Goal: Task Accomplishment & Management: Manage account settings

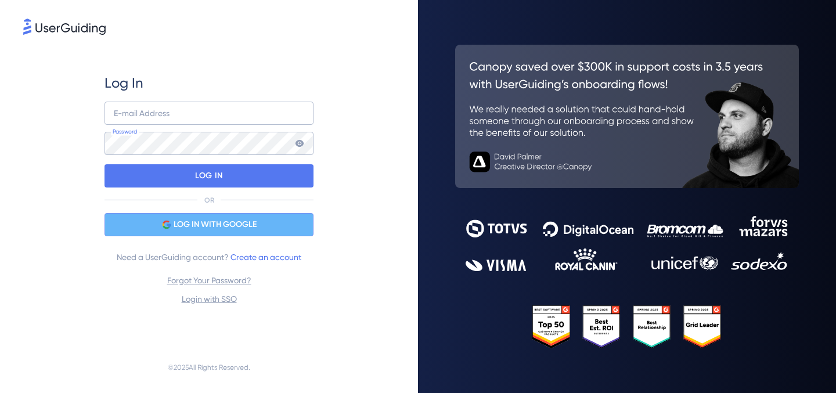
click at [235, 226] on span "LOG IN WITH GOOGLE" at bounding box center [215, 225] width 83 height 14
click at [243, 224] on span "LOG IN WITH GOOGLE" at bounding box center [215, 225] width 83 height 14
click at [235, 229] on span "LOG IN WITH GOOGLE" at bounding box center [215, 225] width 83 height 14
click at [271, 227] on div "LOG IN WITH GOOGLE" at bounding box center [209, 224] width 209 height 23
click at [271, 226] on div "LOG IN WITH GOOGLE" at bounding box center [209, 224] width 209 height 23
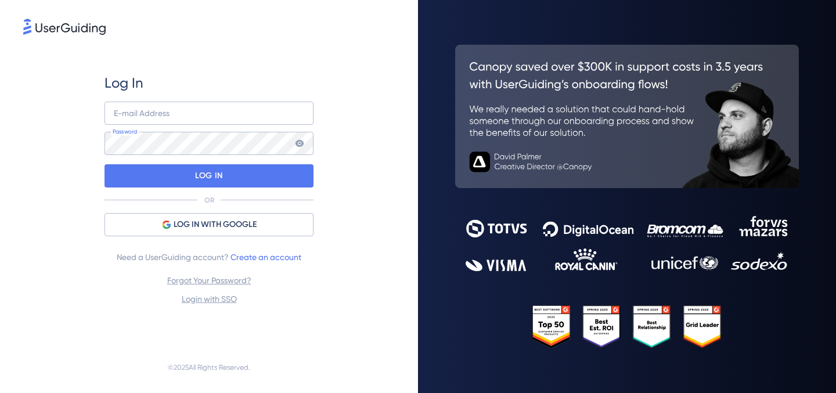
click at [291, 136] on nordpass-icon at bounding box center [209, 136] width 209 height 0
click at [254, 63] on div "Log In E-mail Address Password LOG IN OR LOG IN WITH GOOGLE Need a UserGuiding …" at bounding box center [209, 189] width 209 height 305
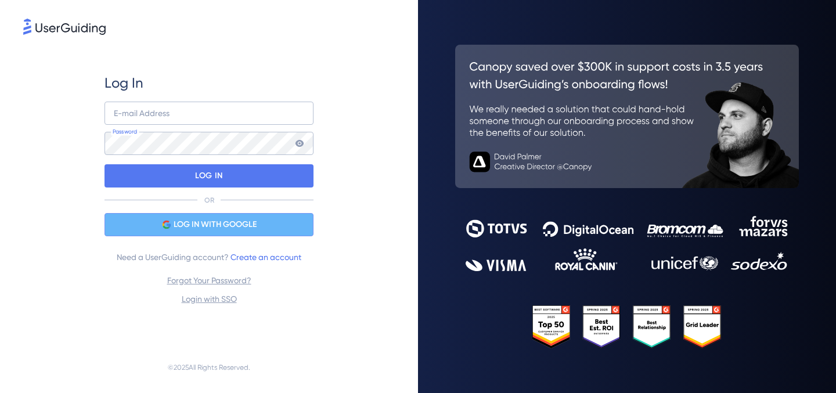
click at [209, 229] on span "LOG IN WITH GOOGLE" at bounding box center [215, 225] width 83 height 14
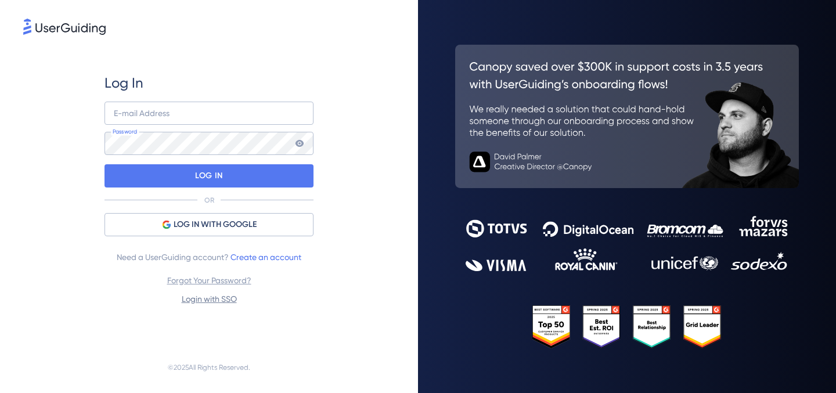
click at [211, 299] on link "Login with SSO" at bounding box center [209, 298] width 55 height 9
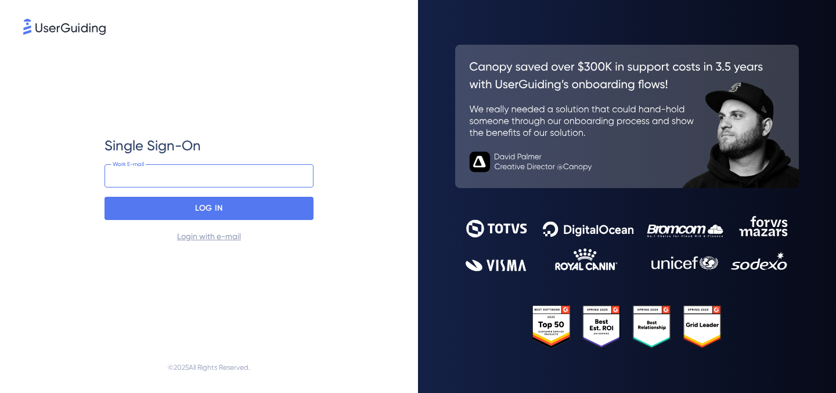
click at [169, 180] on input "email" at bounding box center [209, 175] width 209 height 23
type input "marija.g@whatagraph.com"
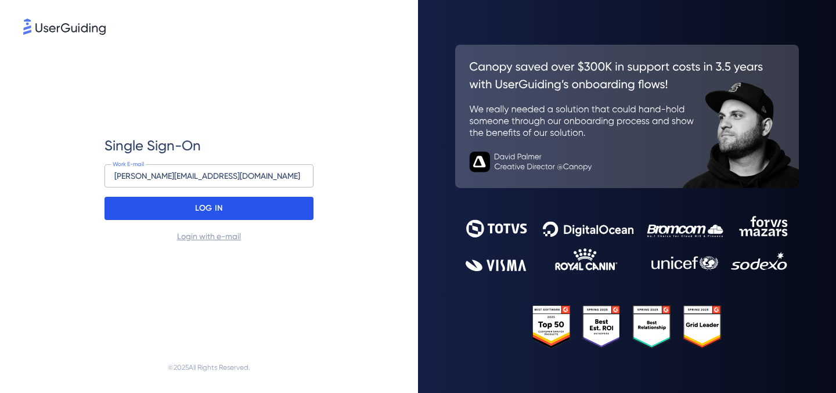
click at [210, 207] on p "LOG IN" at bounding box center [208, 208] width 27 height 19
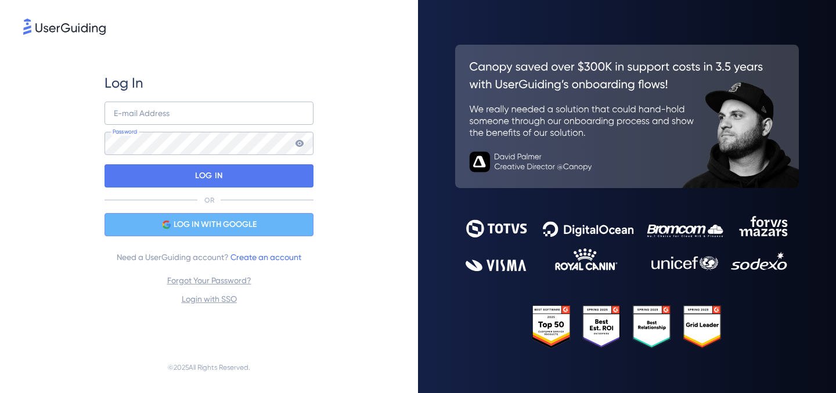
click at [200, 225] on span "LOG IN WITH GOOGLE" at bounding box center [215, 225] width 83 height 14
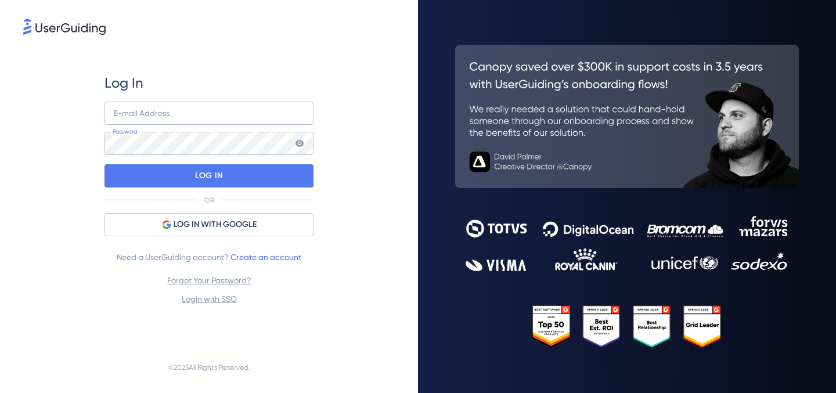
click at [77, 28] on img at bounding box center [64, 27] width 82 height 16
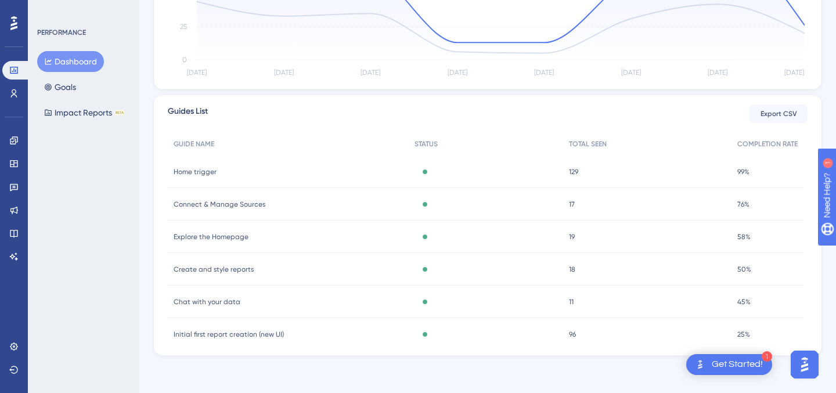
click at [238, 206] on span "Connect & Manage Sources" at bounding box center [220, 204] width 92 height 9
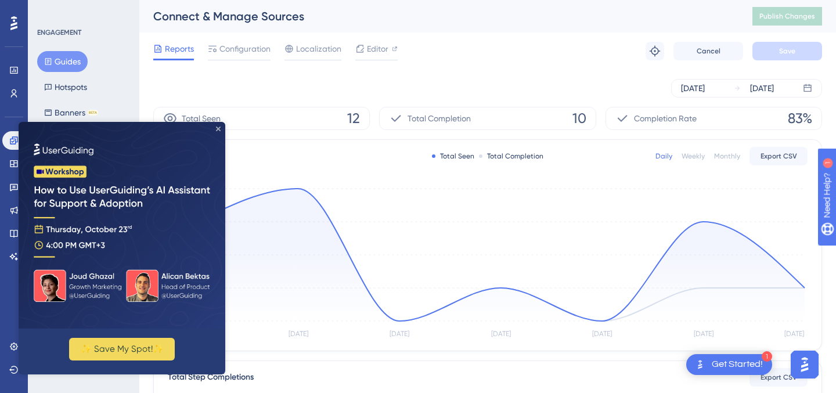
click at [219, 129] on icon "Close Preview" at bounding box center [218, 129] width 5 height 5
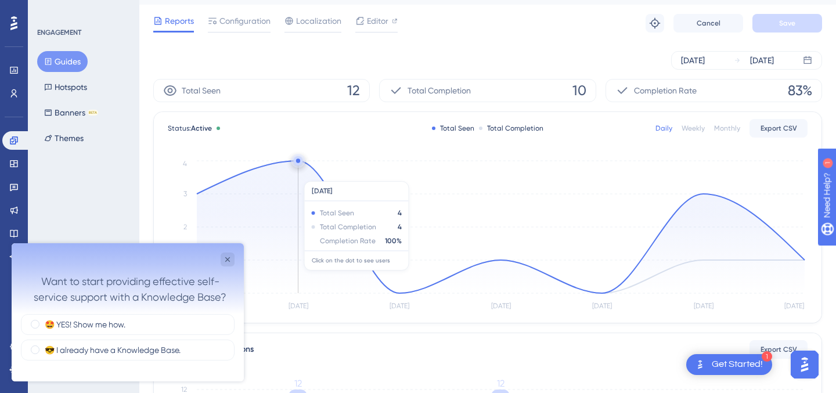
scroll to position [29, 0]
click at [231, 259] on icon "Close survey" at bounding box center [227, 259] width 9 height 9
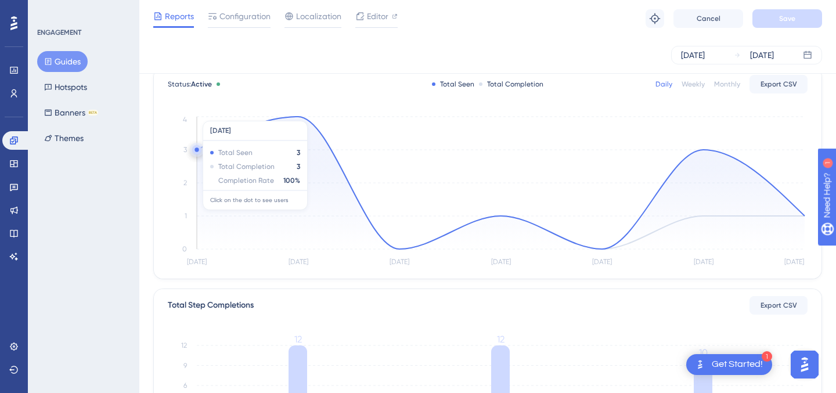
scroll to position [69, 0]
